Goal: Find specific page/section

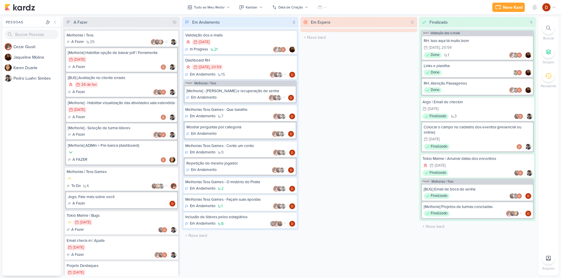
click at [226, 86] on div "PS685 Melhorias | Tess [Melhoria] - [PERSON_NAME] e recuperação de senha Em And…" at bounding box center [240, 92] width 113 height 23
click at [231, 90] on div "[Melhoria] - [PERSON_NAME] e recuperação de senha" at bounding box center [240, 91] width 108 height 5
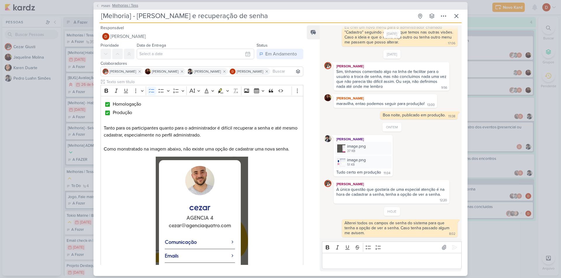
click at [98, 4] on icon at bounding box center [98, 6] width 4 height 4
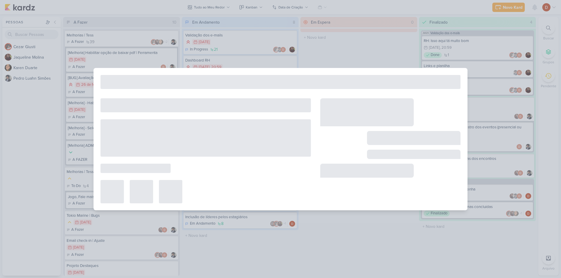
type input "Melhorias | Tess"
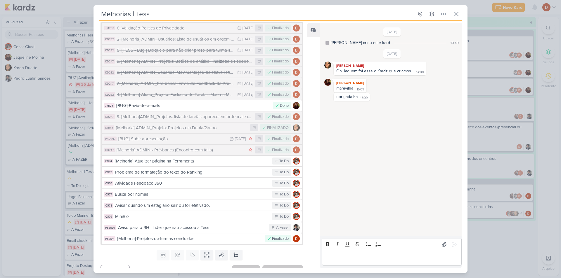
scroll to position [333, 0]
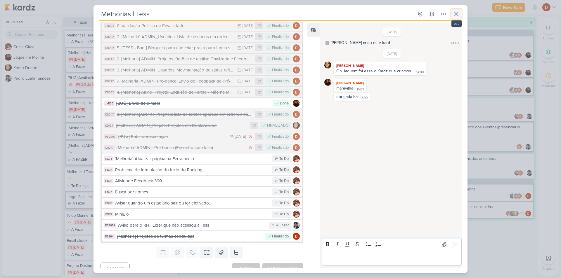
click at [458, 18] on button at bounding box center [456, 14] width 11 height 11
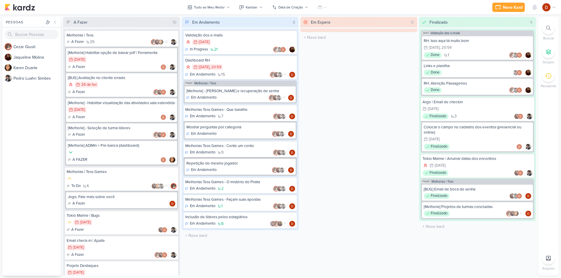
click at [223, 149] on div "Melhorias Tess Games - Conte um conto Em Andamento 9" at bounding box center [240, 149] width 113 height 16
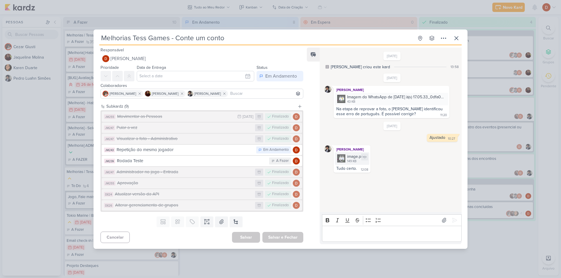
click at [348, 156] on div "image.png" at bounding box center [356, 157] width 19 height 6
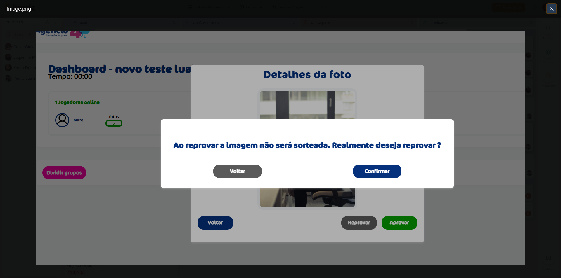
click at [553, 11] on icon at bounding box center [551, 8] width 7 height 7
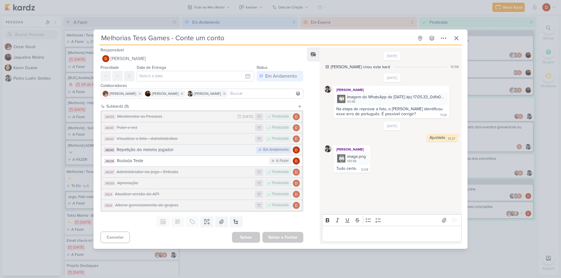
click at [159, 152] on div "Repetição do mesmo jogador" at bounding box center [185, 150] width 137 height 7
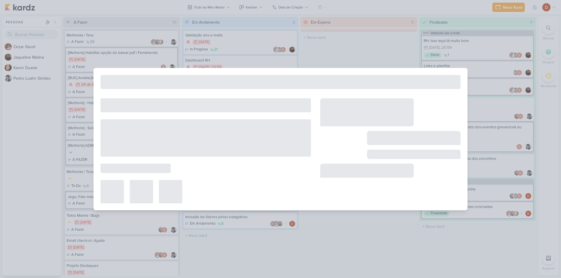
type input "Repetição do mesmo jogador"
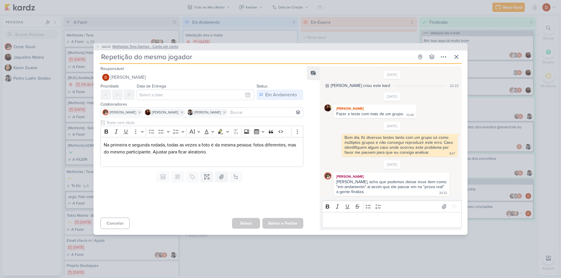
click at [105, 49] on span "JM239" at bounding box center [106, 47] width 11 height 4
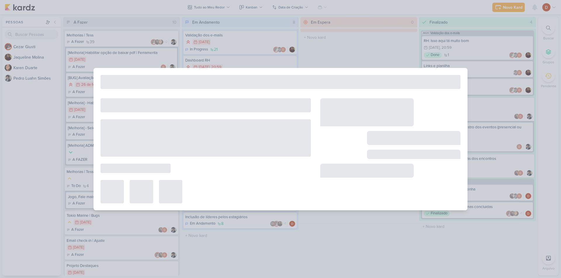
type input "Melhorias Tess Games - Conte um conto"
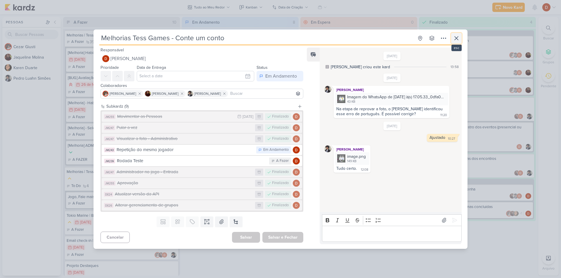
click at [459, 38] on icon at bounding box center [456, 38] width 7 height 7
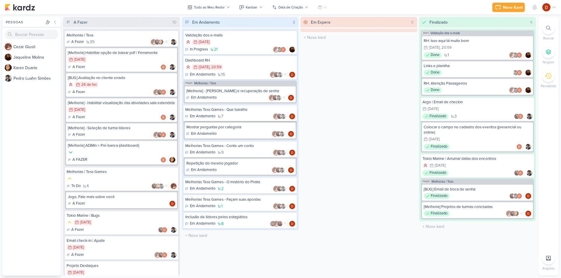
click at [234, 112] on div "Melhorias Tess Games - Que baralho" at bounding box center [240, 109] width 110 height 5
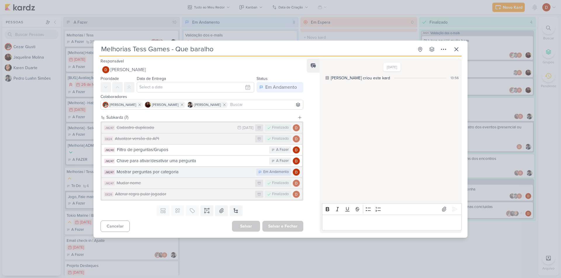
click at [208, 169] on div "Mostrar perguntas por categoria" at bounding box center [185, 172] width 137 height 7
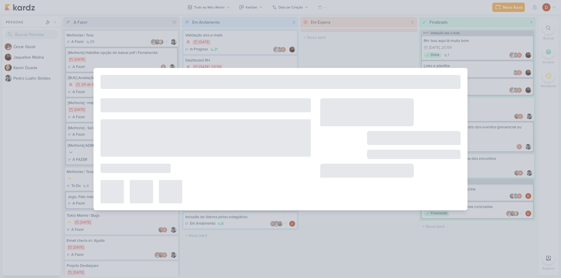
type input "Mostrar perguntas por categoria"
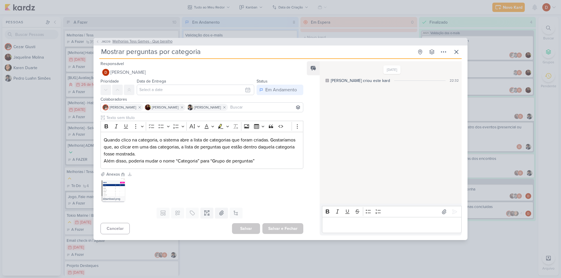
click at [102, 41] on span "JM239" at bounding box center [106, 41] width 11 height 4
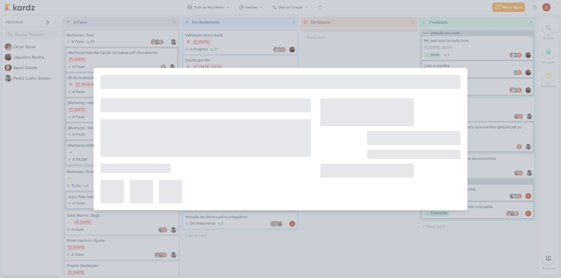
type input "Melhorias Tess Games - Que baralho"
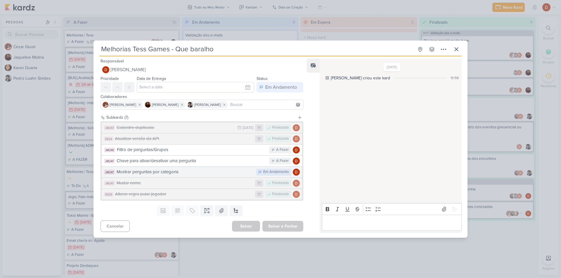
click at [226, 167] on button "JM247 Mostrar perguntas por categoria Em Andamento" at bounding box center [202, 172] width 200 height 11
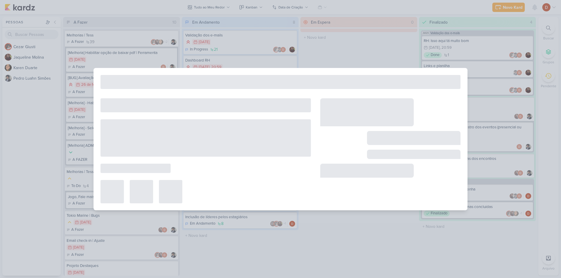
type input "Mostrar perguntas por categoria"
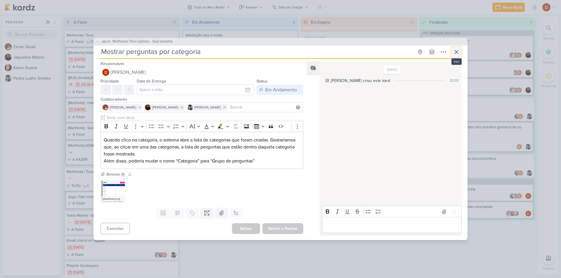
click at [455, 50] on icon at bounding box center [456, 52] width 7 height 7
